Goal: Transaction & Acquisition: Purchase product/service

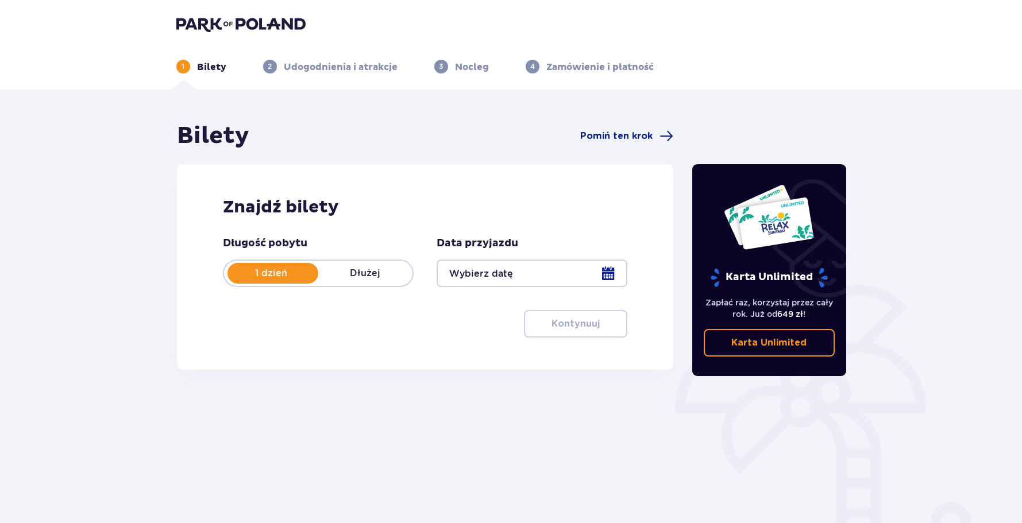
click at [496, 276] on div at bounding box center [532, 274] width 191 height 28
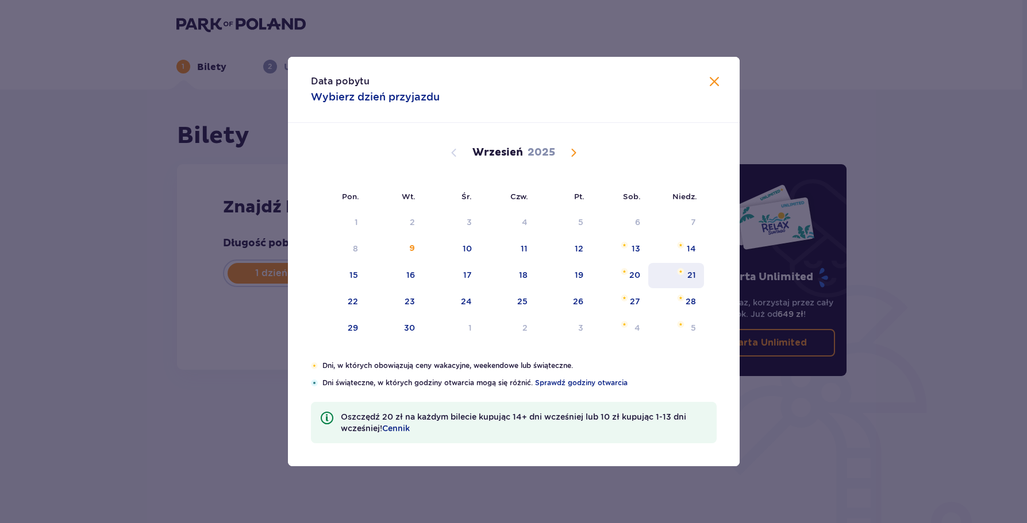
click at [695, 277] on div "21" at bounding box center [691, 274] width 9 height 11
type input "[DATE]"
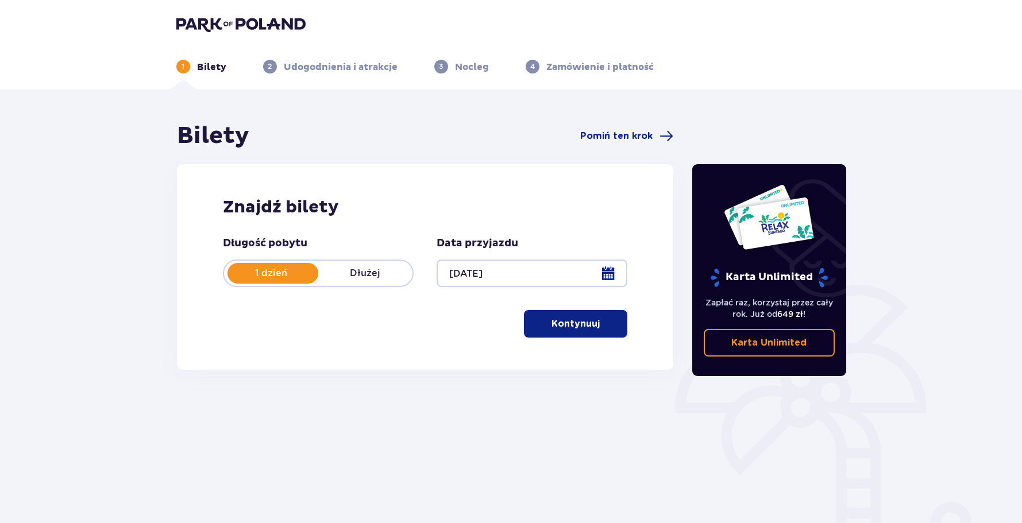
click at [613, 273] on div at bounding box center [532, 274] width 191 height 28
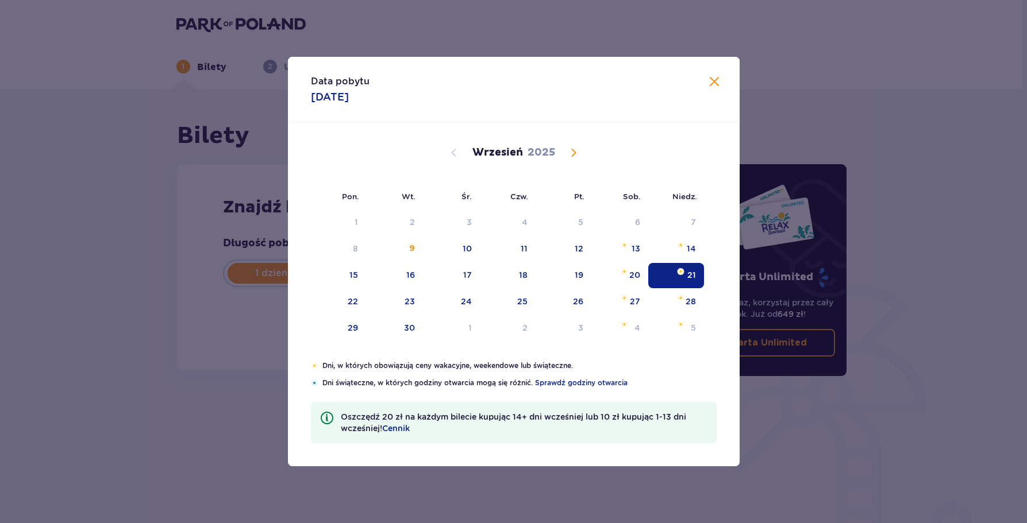
click at [682, 277] on div "21" at bounding box center [676, 275] width 56 height 25
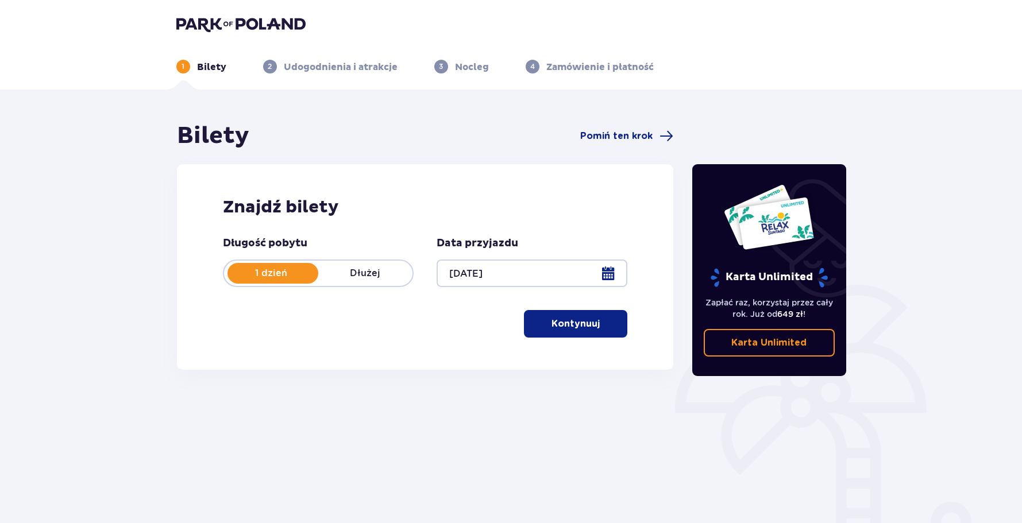
click at [567, 331] on button "Kontynuuj" at bounding box center [575, 324] width 103 height 28
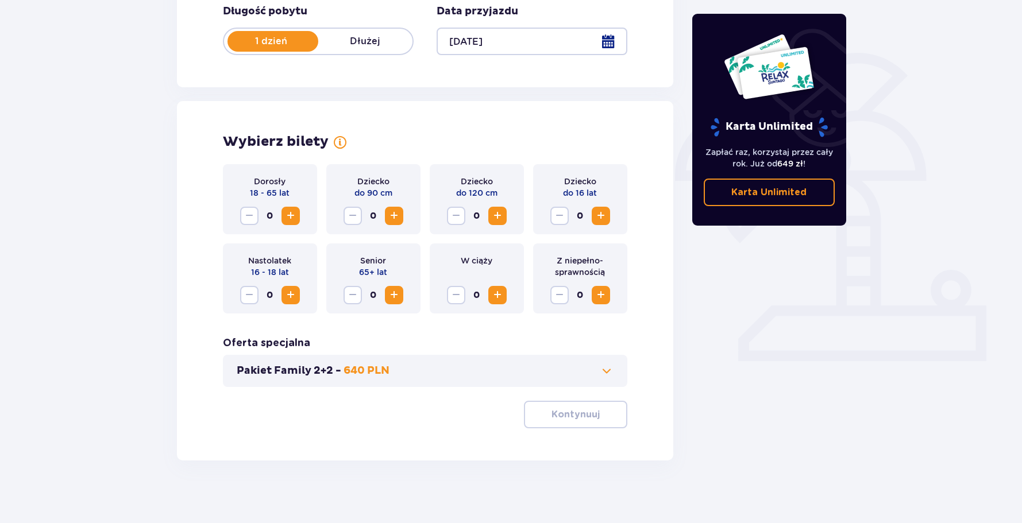
scroll to position [238, 0]
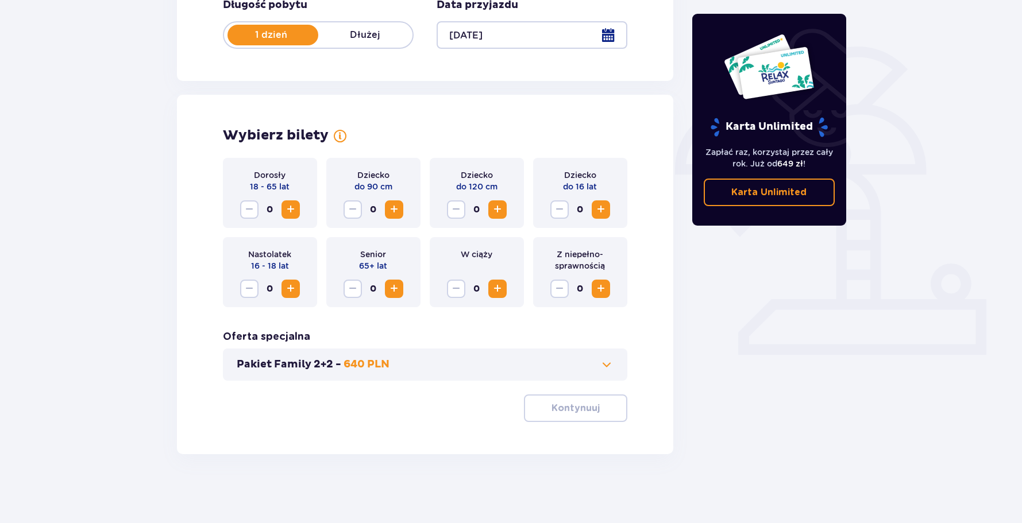
click at [289, 207] on span "Increase" at bounding box center [291, 210] width 14 height 14
click at [563, 410] on p "Kontynuuj" at bounding box center [575, 408] width 48 height 13
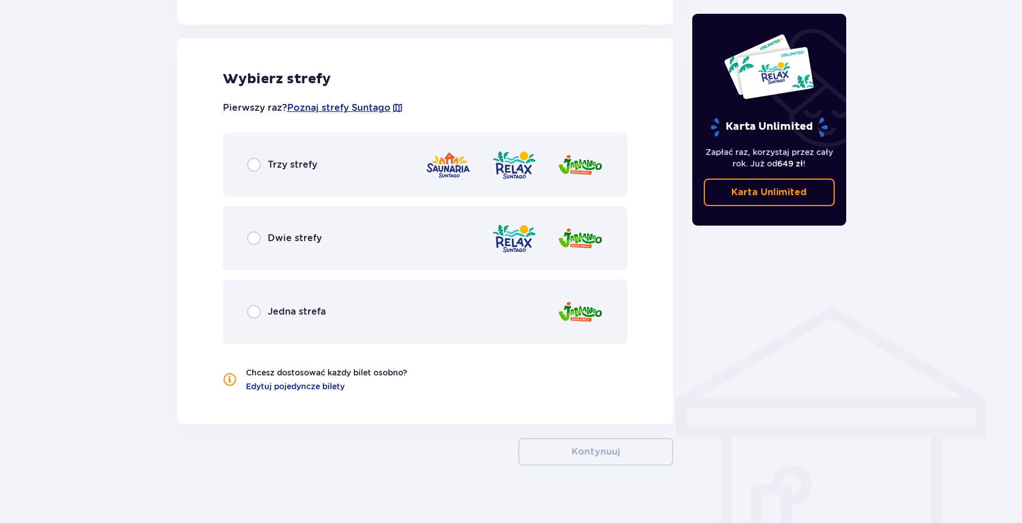
scroll to position [638, 0]
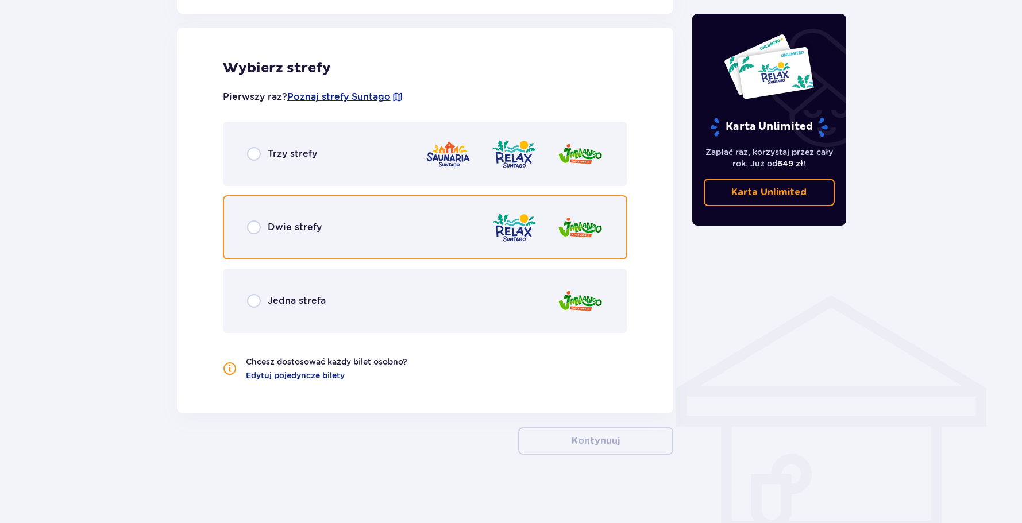
click at [254, 228] on input "radio" at bounding box center [254, 228] width 14 height 14
radio input "true"
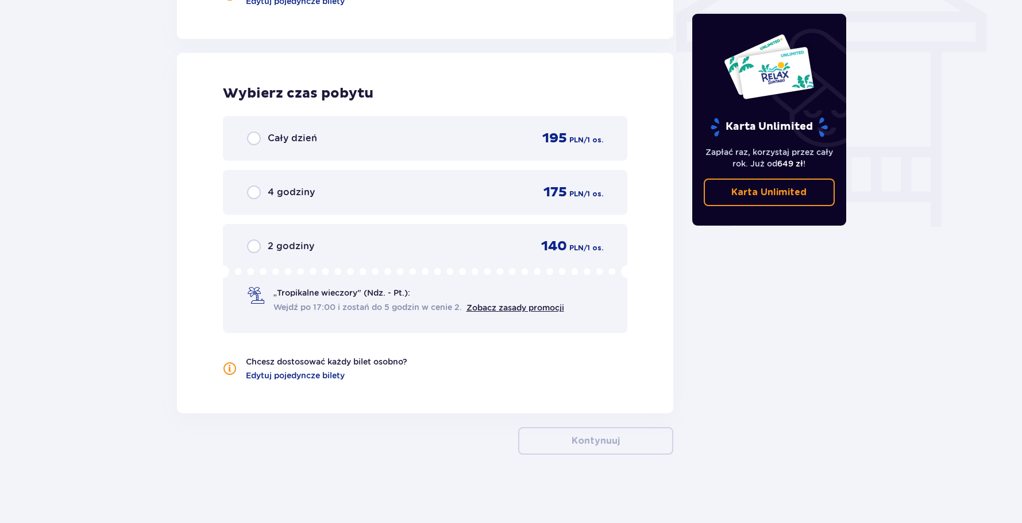
scroll to position [1013, 0]
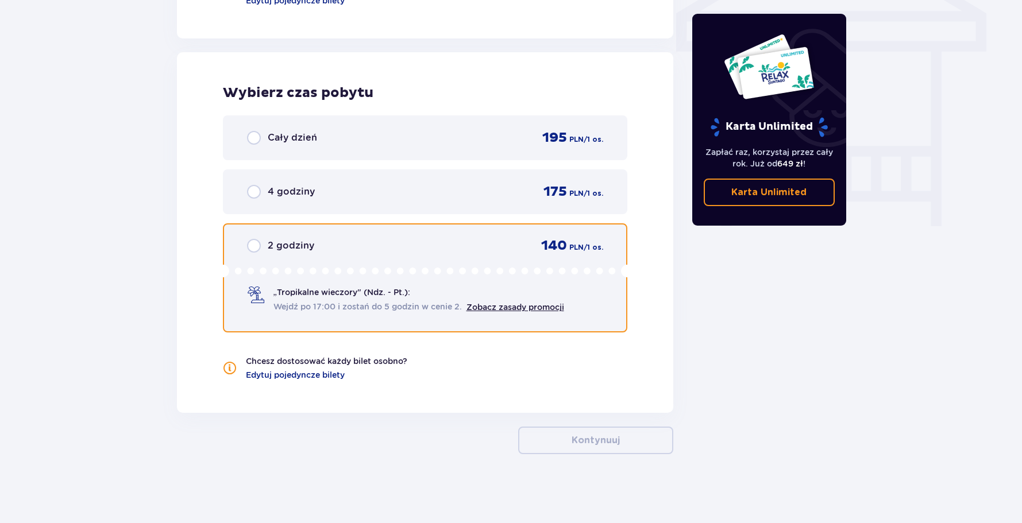
click at [252, 243] on input "radio" at bounding box center [254, 246] width 14 height 14
radio input "true"
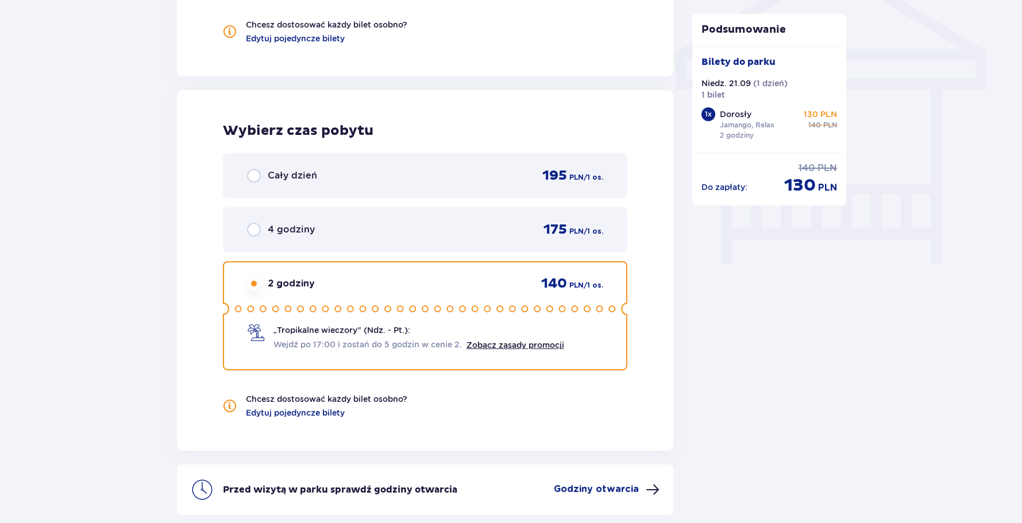
scroll to position [962, 0]
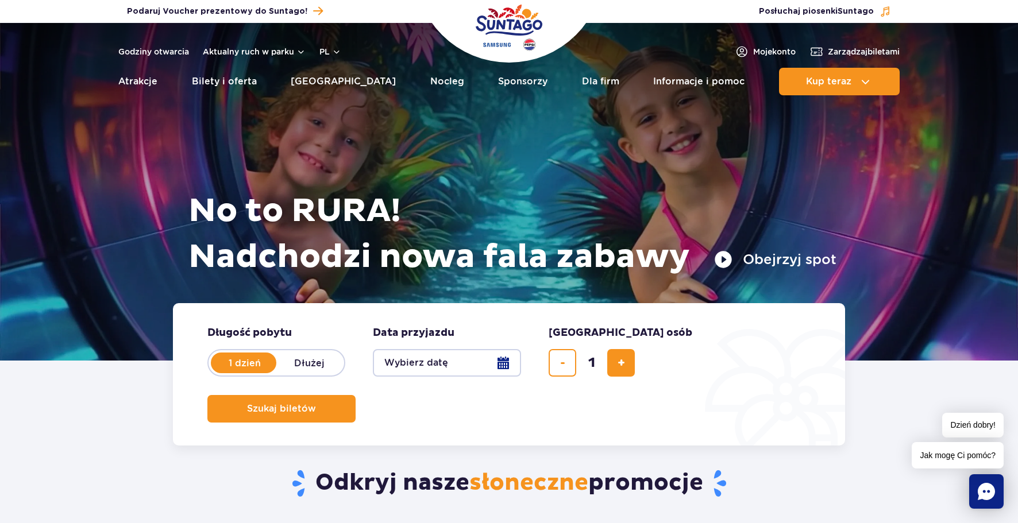
click at [506, 364] on button "Wybierz datę" at bounding box center [447, 363] width 148 height 28
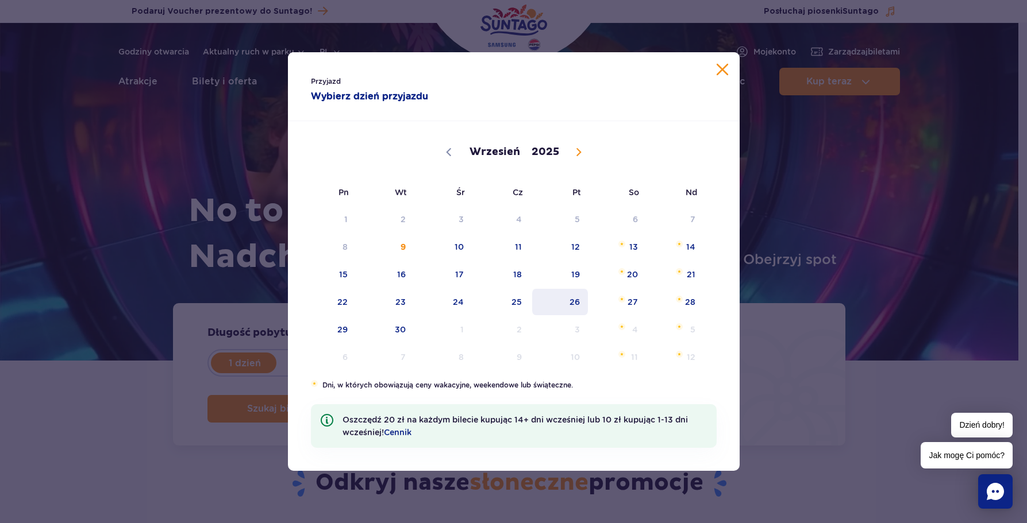
click at [573, 304] on span "26" at bounding box center [560, 302] width 58 height 26
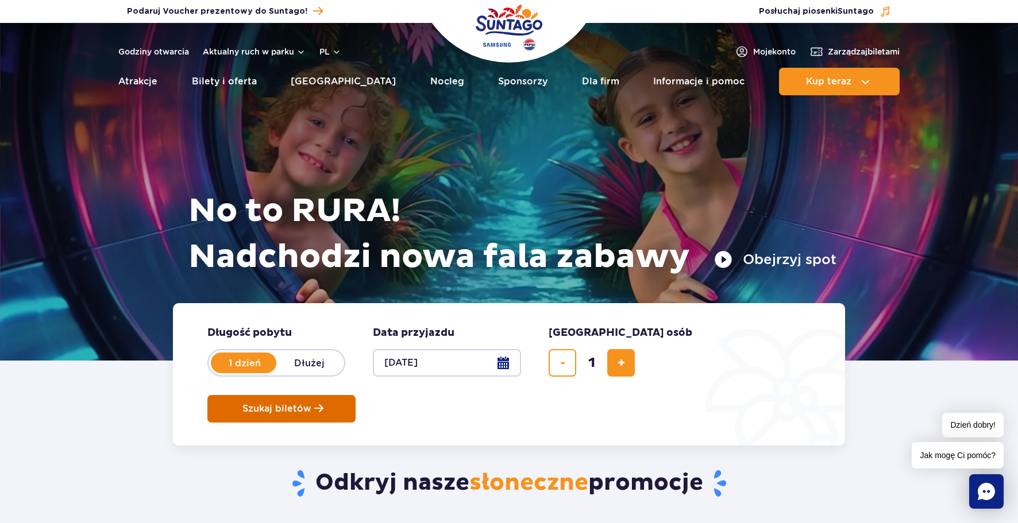
click at [311, 404] on span "Szukaj biletów" at bounding box center [276, 409] width 69 height 10
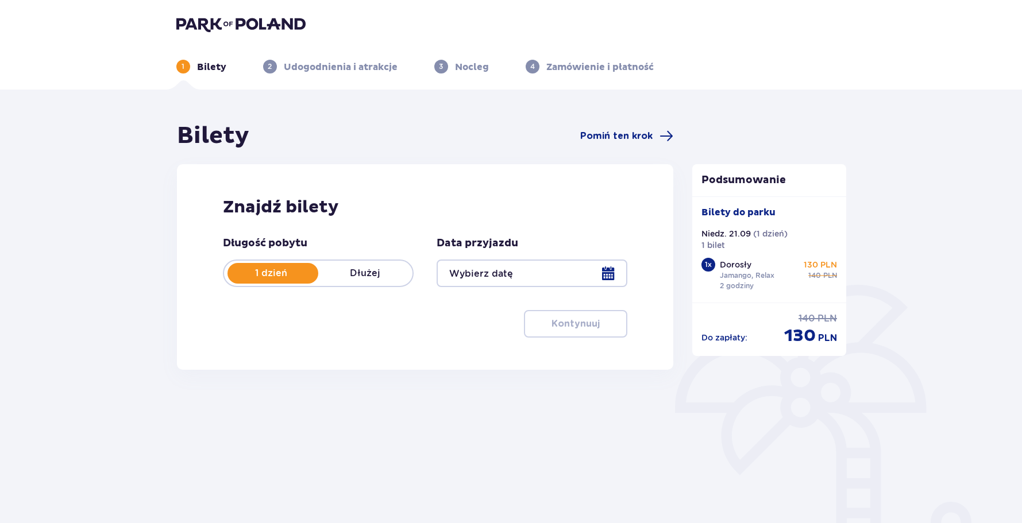
type input "[DATE]"
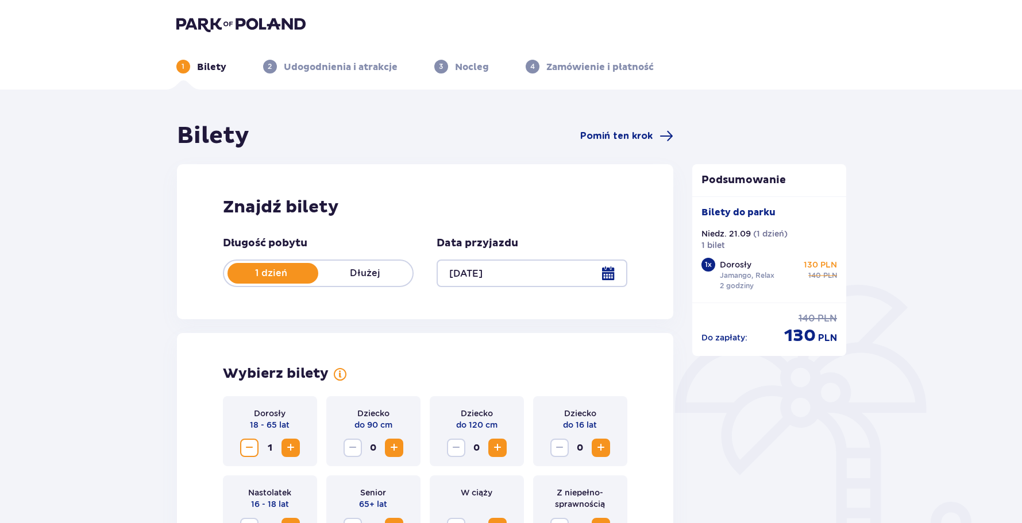
drag, startPoint x: 284, startPoint y: 448, endPoint x: 297, endPoint y: 434, distance: 19.1
click at [284, 448] on span "Increase" at bounding box center [291, 448] width 14 height 14
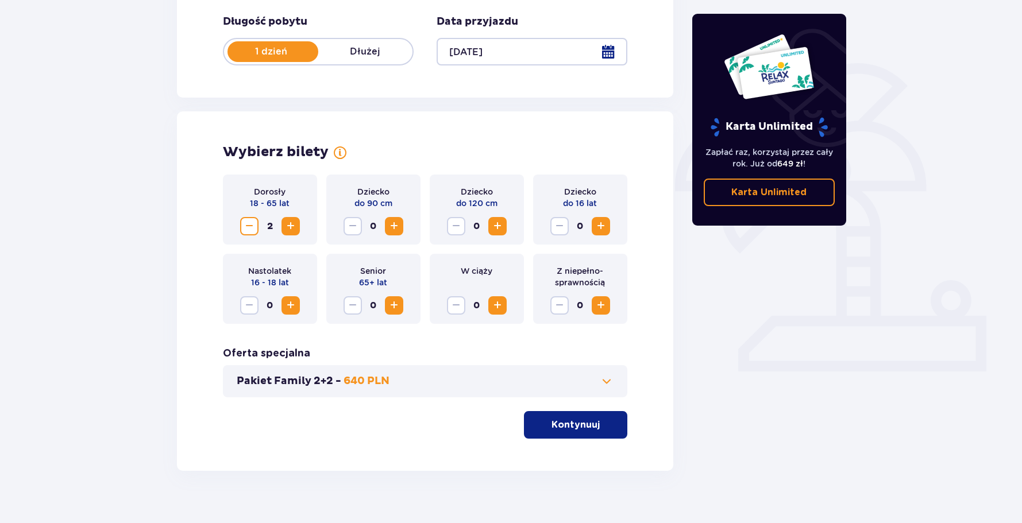
scroll to position [230, 0]
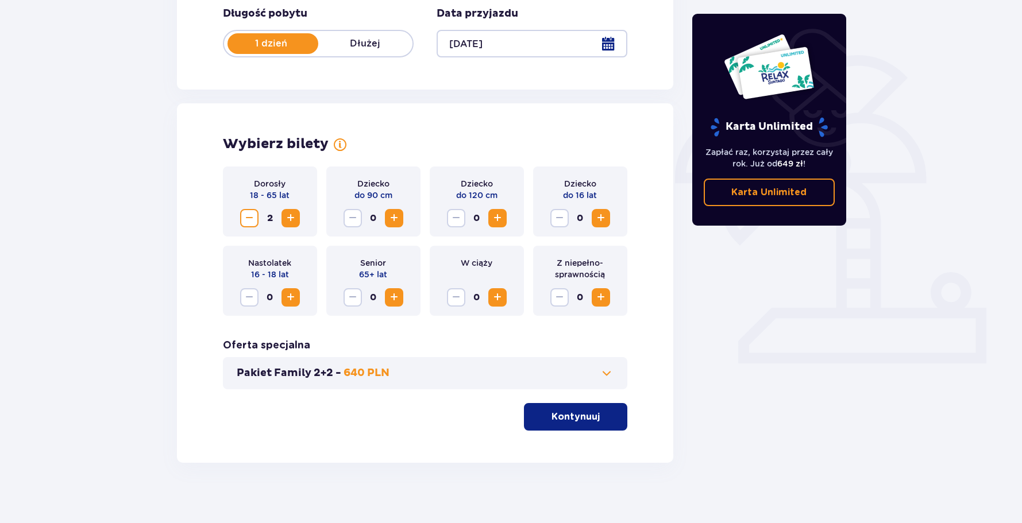
click at [252, 217] on span "Decrease" at bounding box center [249, 218] width 14 height 14
click at [587, 419] on p "Kontynuuj" at bounding box center [575, 417] width 48 height 13
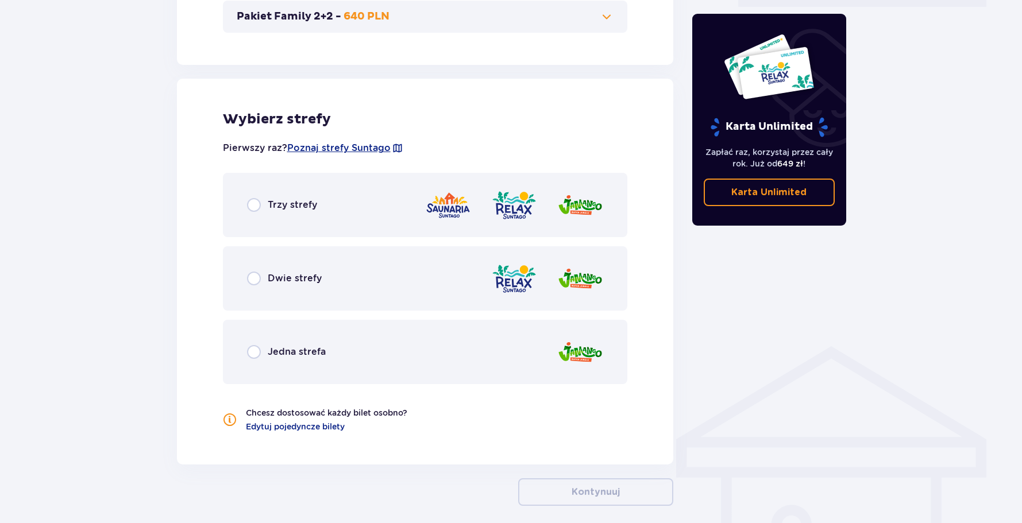
scroll to position [638, 0]
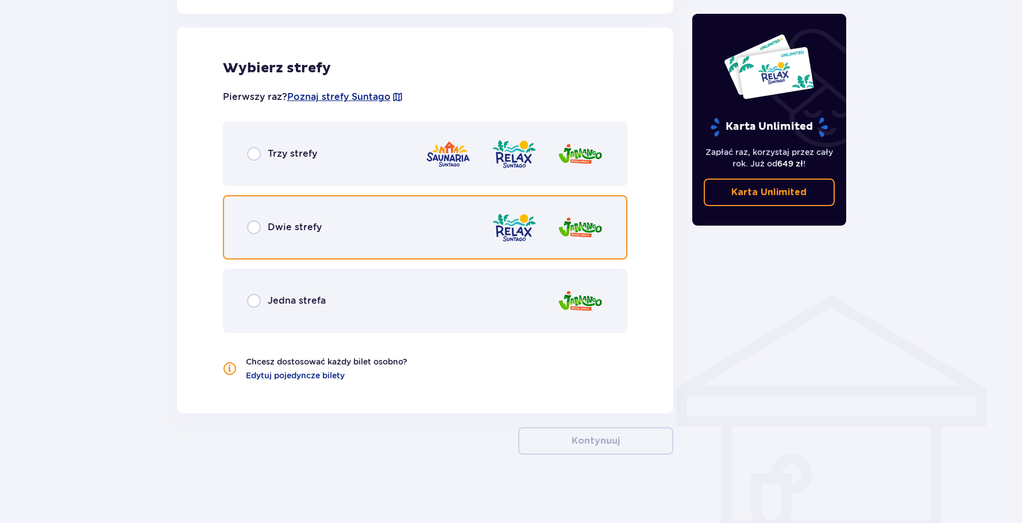
click at [253, 227] on input "radio" at bounding box center [254, 228] width 14 height 14
radio input "true"
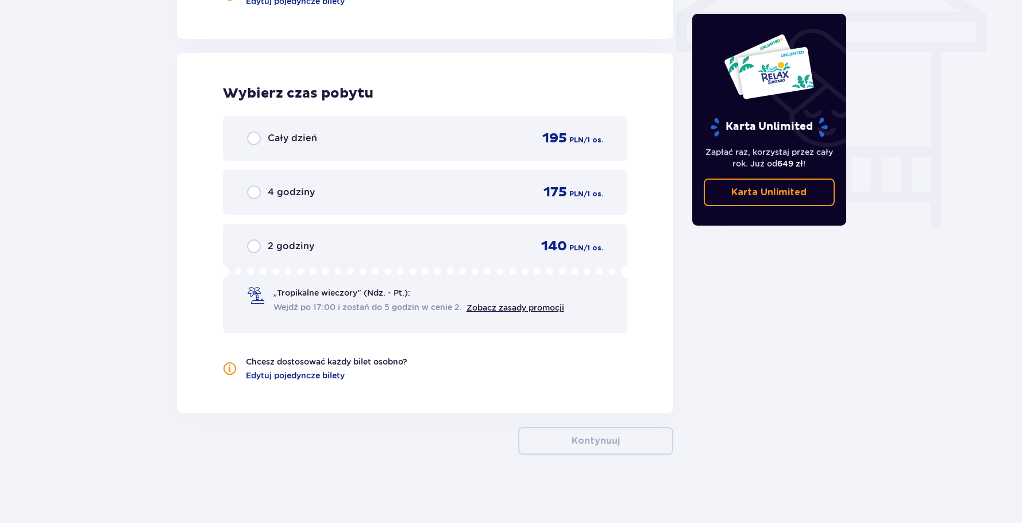
scroll to position [1013, 0]
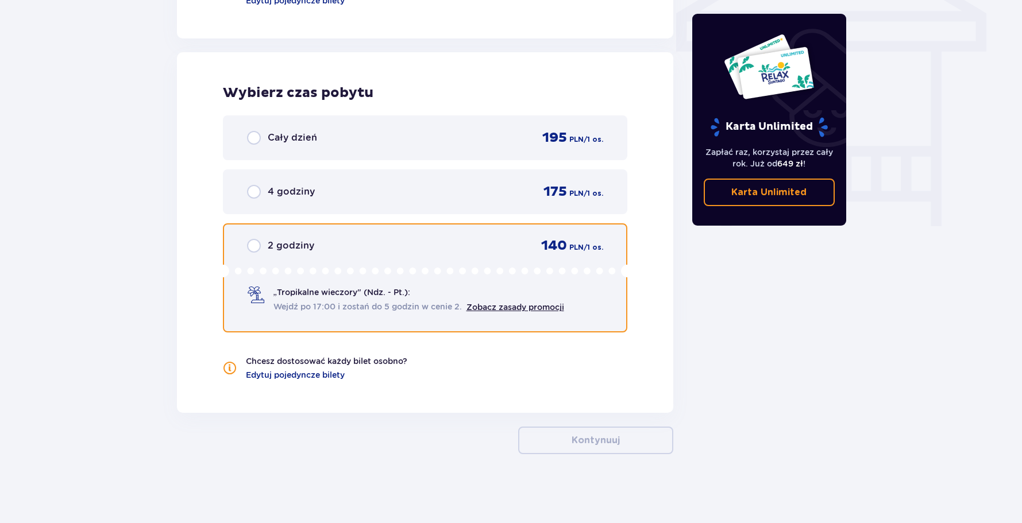
click at [253, 245] on input "radio" at bounding box center [254, 246] width 14 height 14
radio input "true"
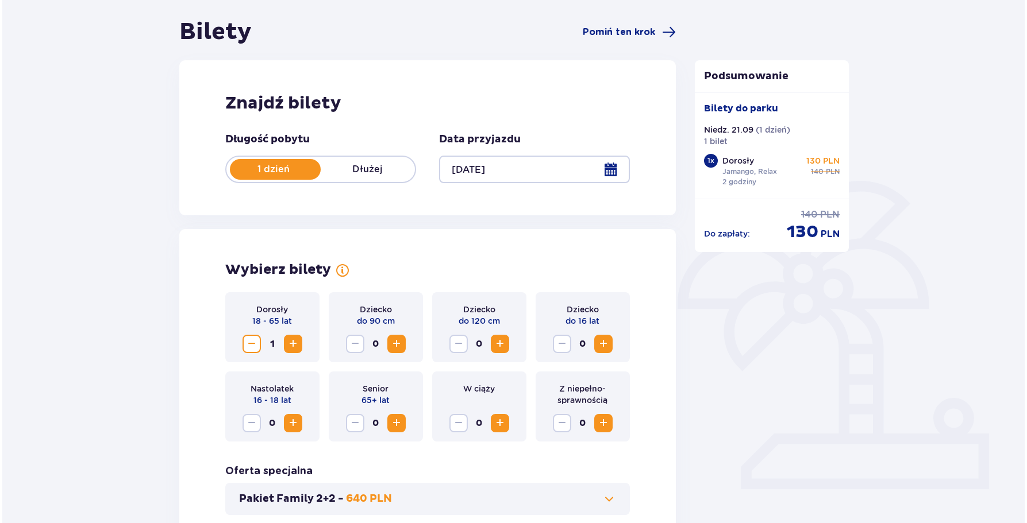
scroll to position [43, 0]
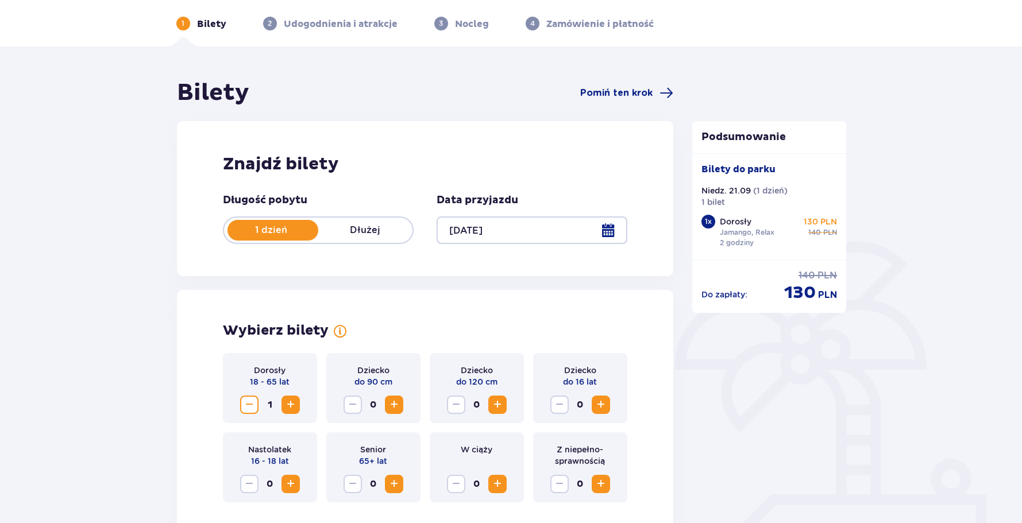
click at [612, 232] on div at bounding box center [532, 231] width 191 height 28
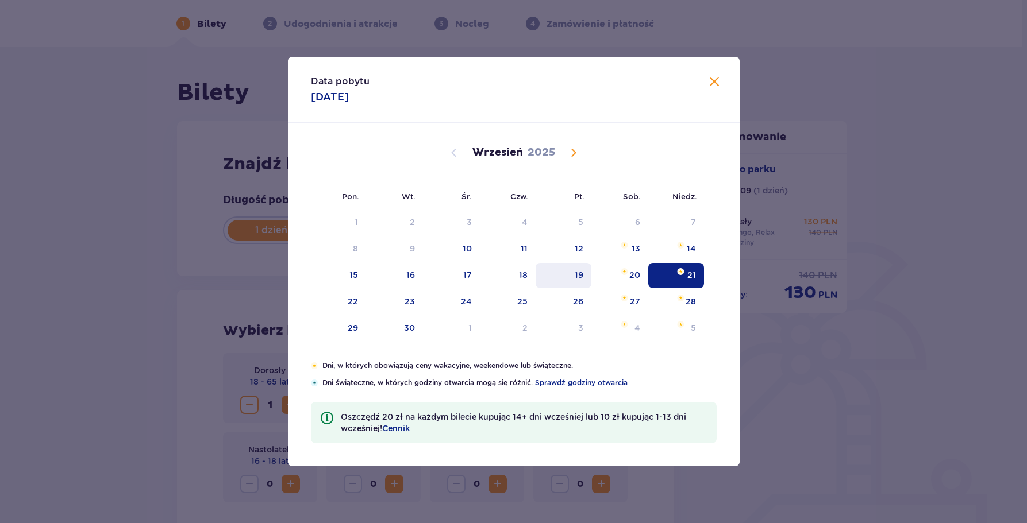
click at [578, 277] on div "19" at bounding box center [578, 274] width 9 height 11
type input "19.09.25"
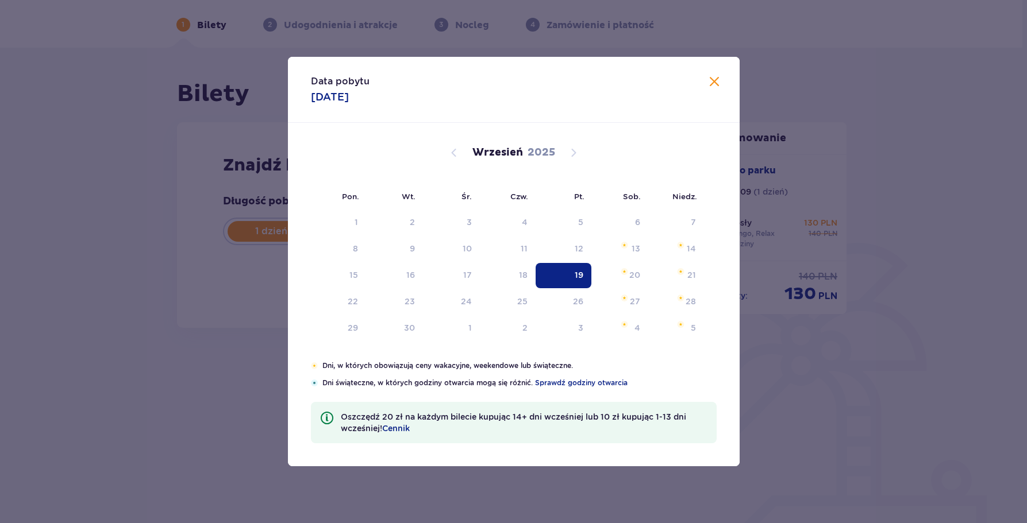
scroll to position [42, 0]
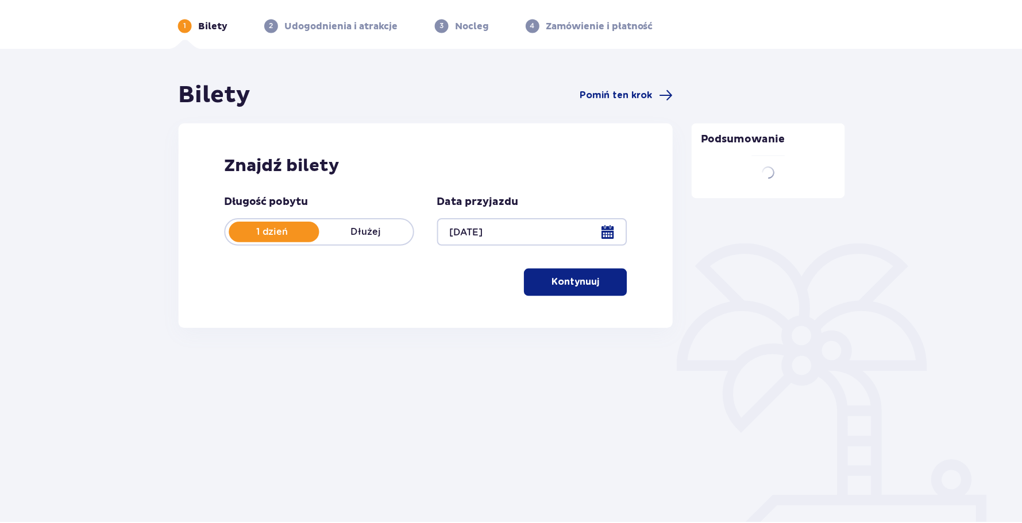
scroll to position [41, 0]
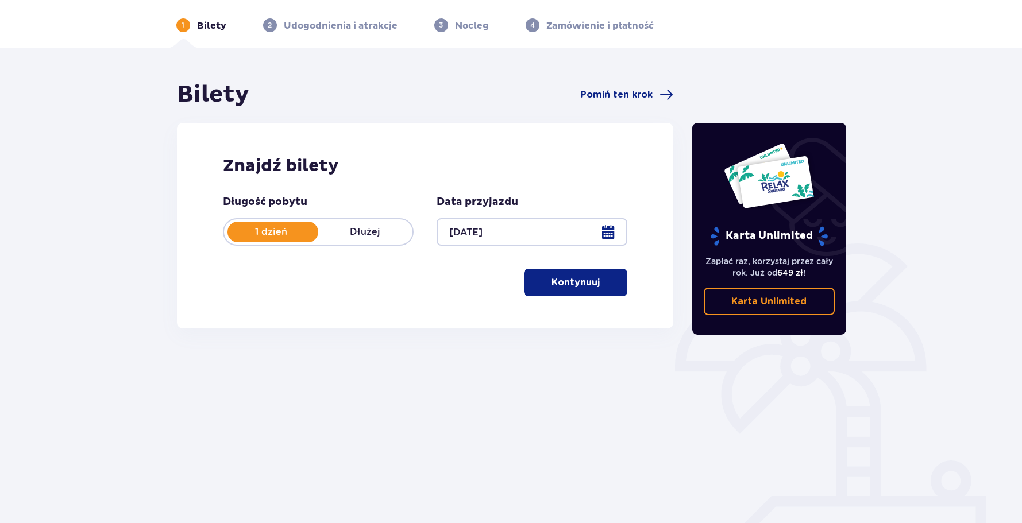
click at [551, 284] on p "Kontynuuj" at bounding box center [575, 282] width 48 height 13
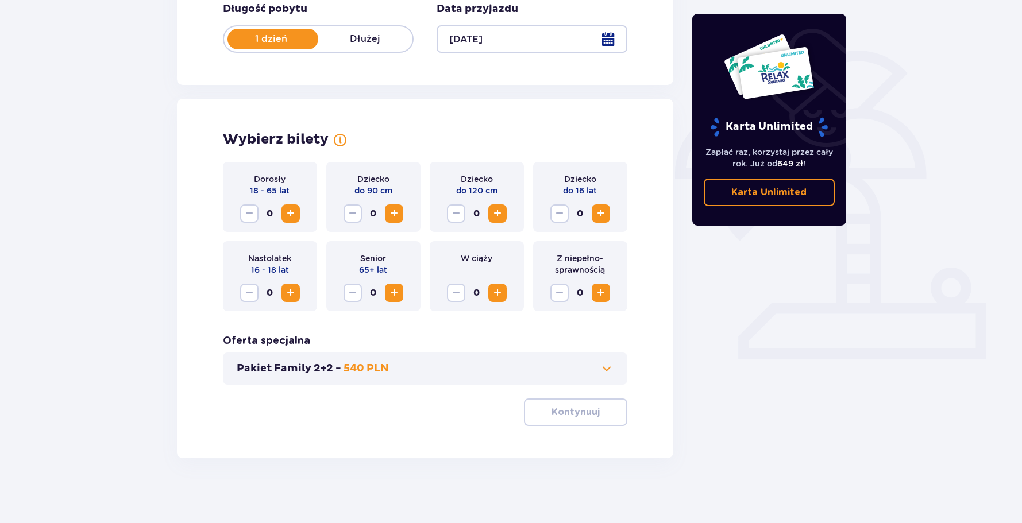
scroll to position [238, 0]
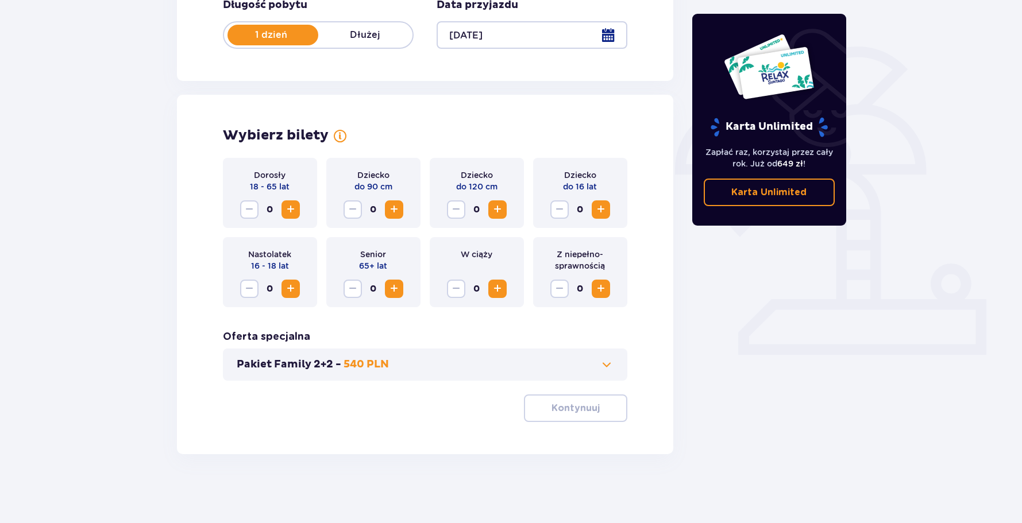
click at [289, 208] on span "Increase" at bounding box center [291, 210] width 14 height 14
click at [551, 409] on p "Kontynuuj" at bounding box center [575, 408] width 48 height 13
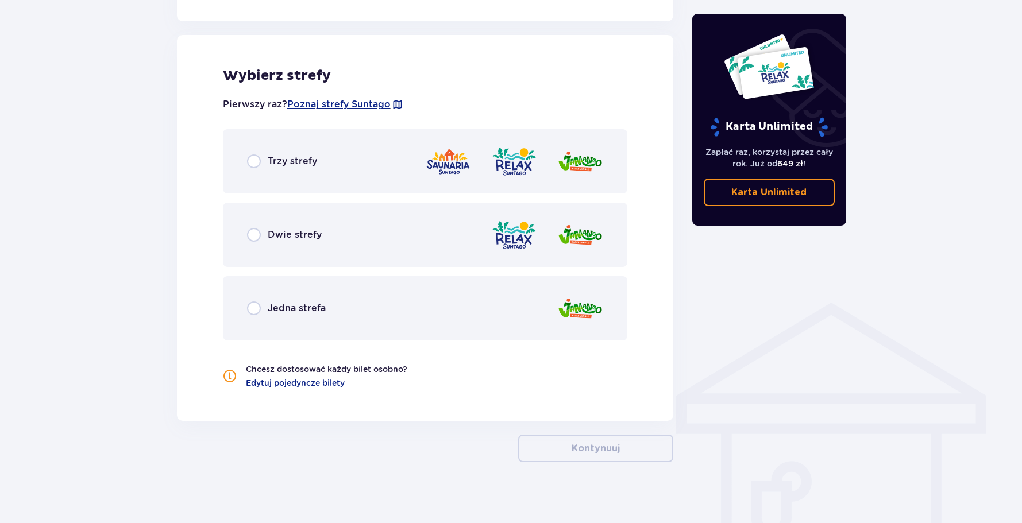
scroll to position [638, 0]
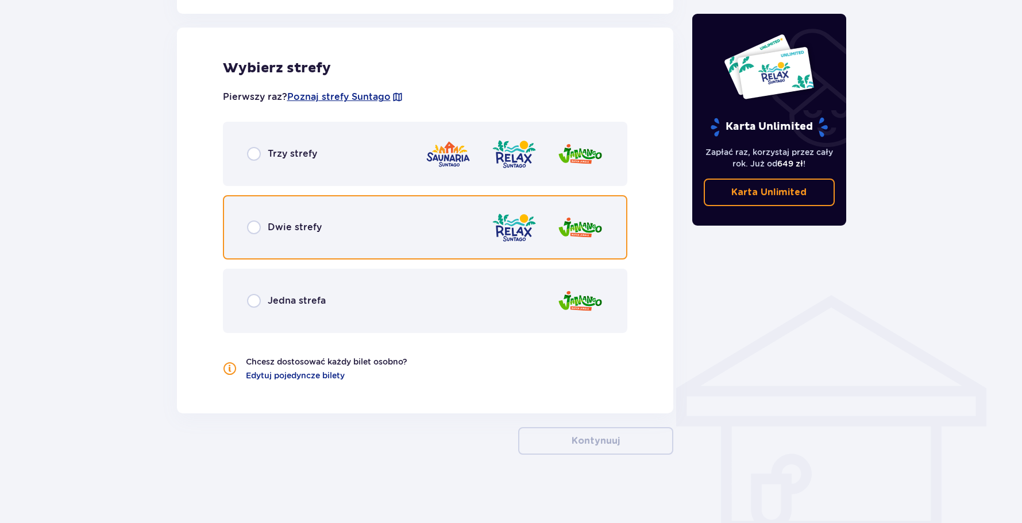
click at [253, 225] on input "radio" at bounding box center [254, 228] width 14 height 14
radio input "true"
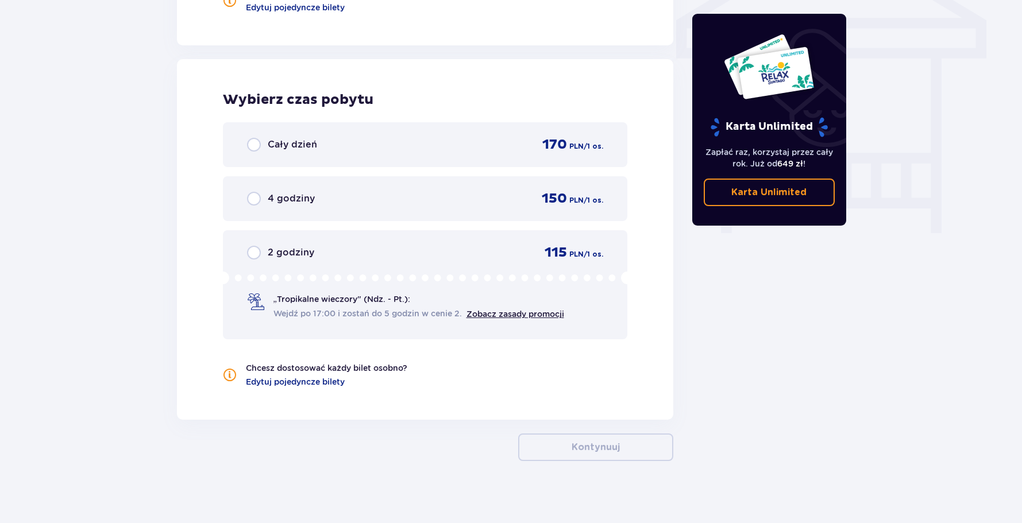
scroll to position [1013, 0]
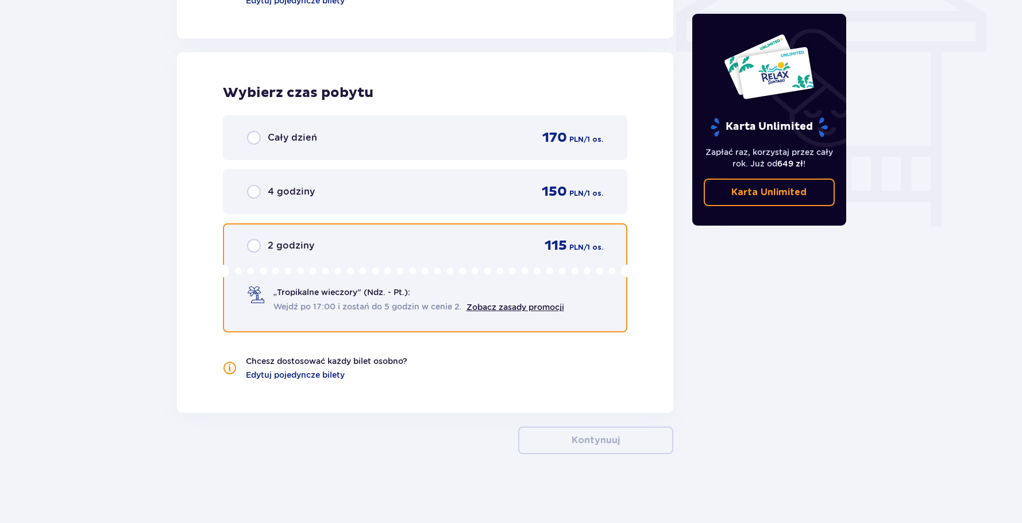
click at [249, 244] on input "radio" at bounding box center [254, 246] width 14 height 14
radio input "true"
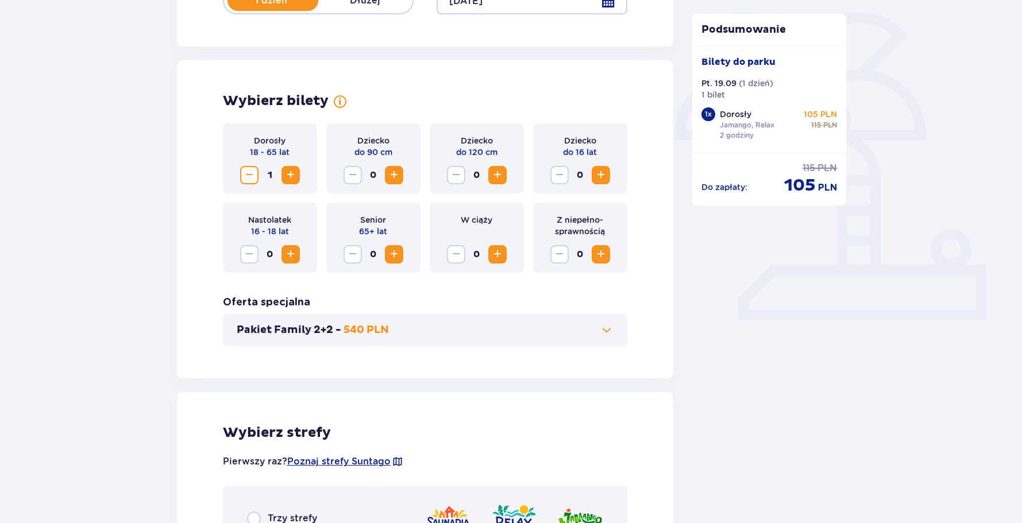
scroll to position [0, 0]
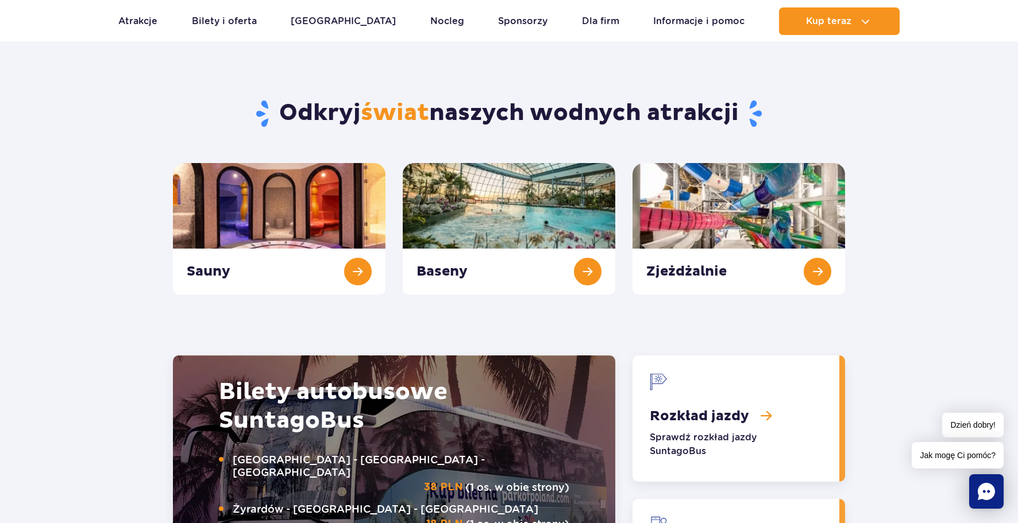
scroll to position [1436, 0]
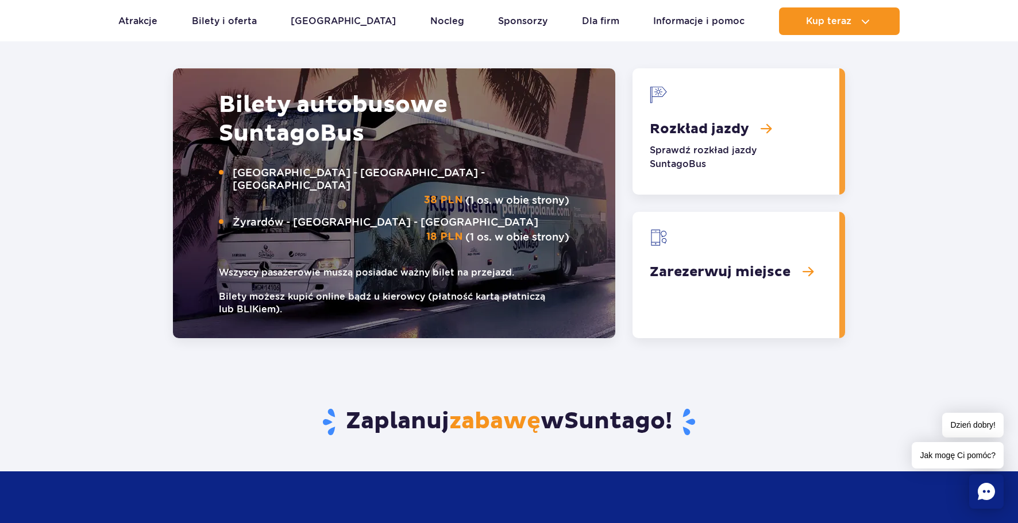
click at [704, 133] on link "Rozkład jazdy" at bounding box center [735, 131] width 207 height 126
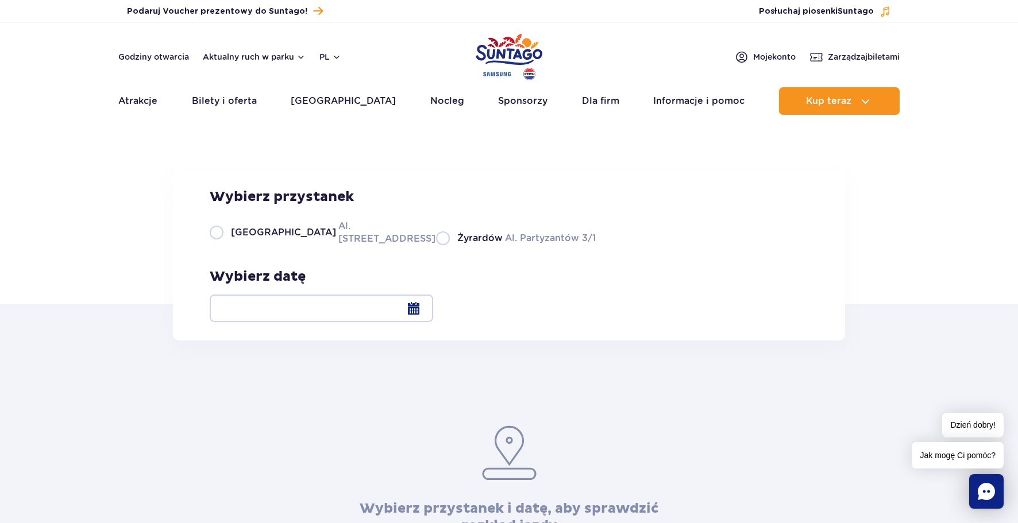
click at [335, 245] on label "Warszawa Al. [STREET_ADDRESS]" at bounding box center [316, 232] width 213 height 26
click at [222, 245] on input "Warszawa Al. [STREET_ADDRESS]" at bounding box center [216, 244] width 13 height 2
radio input "true"
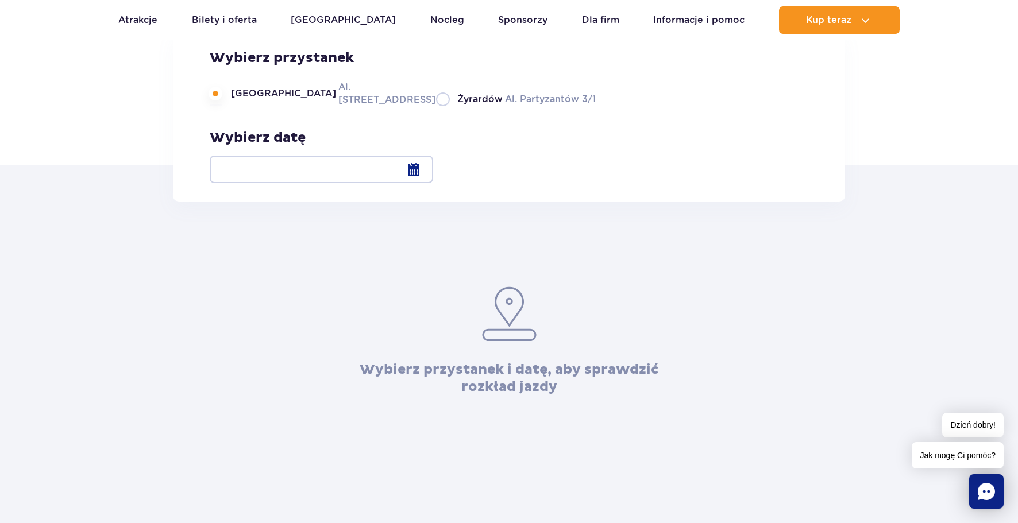
scroll to position [172, 0]
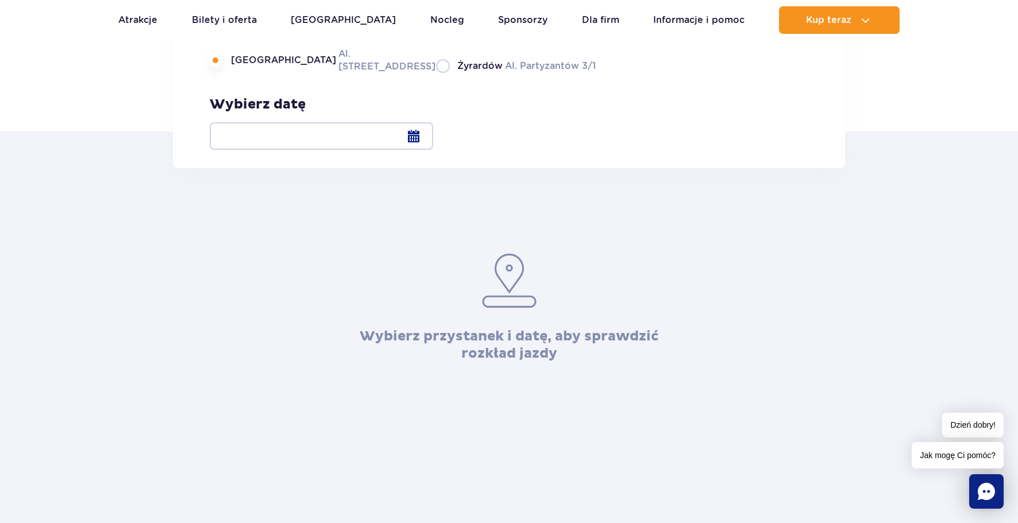
click at [433, 136] on div at bounding box center [321, 136] width 223 height 28
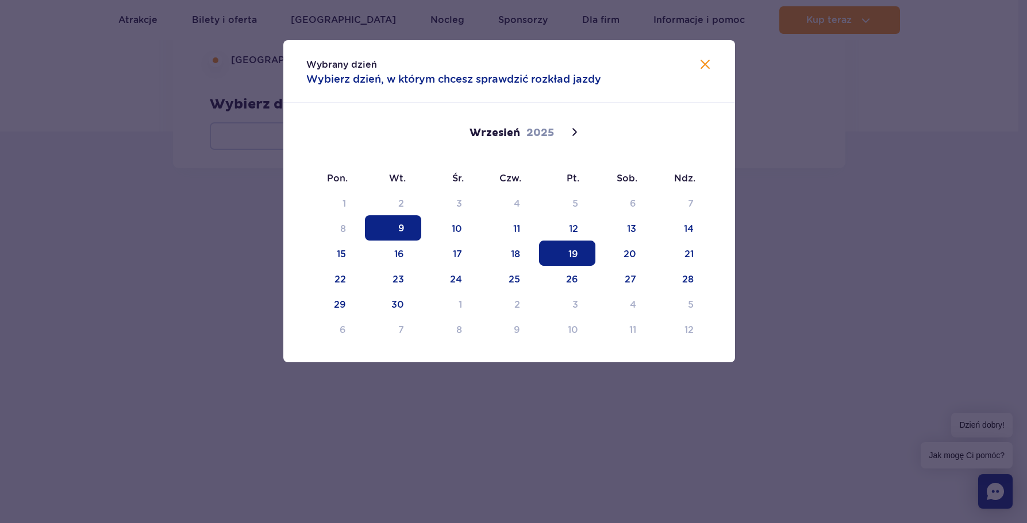
click at [574, 249] on span "19" at bounding box center [567, 253] width 56 height 25
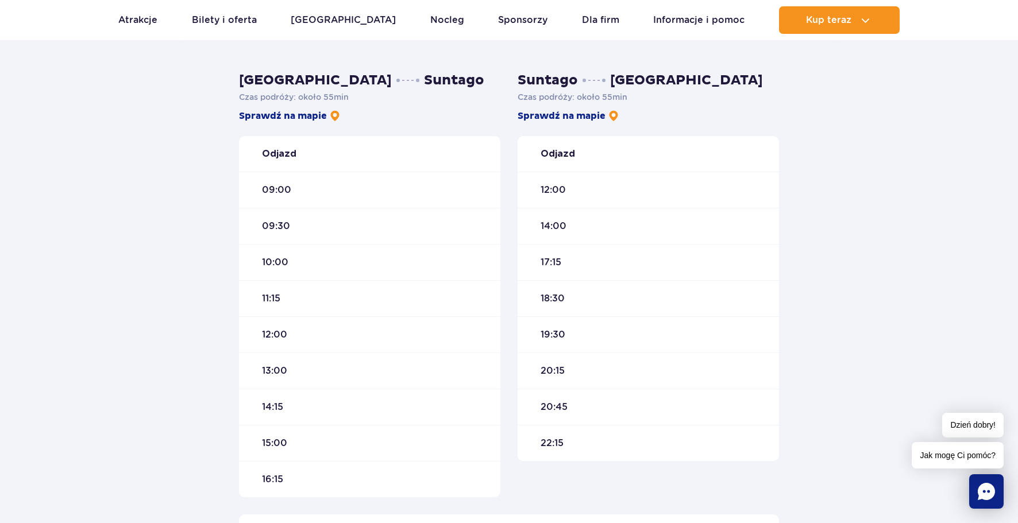
scroll to position [345, 0]
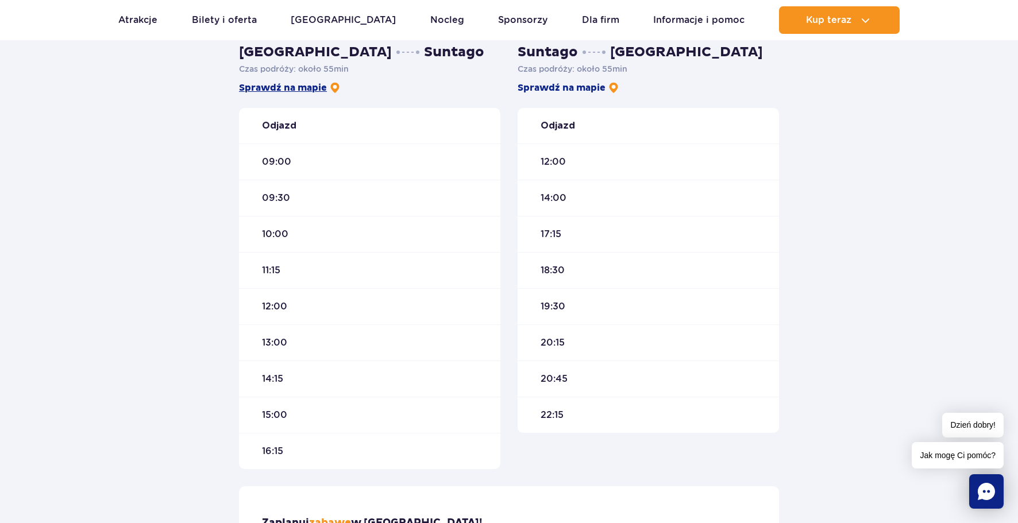
click at [310, 86] on link "Sprawdź na mapie" at bounding box center [290, 88] width 102 height 13
